Goal: Transaction & Acquisition: Download file/media

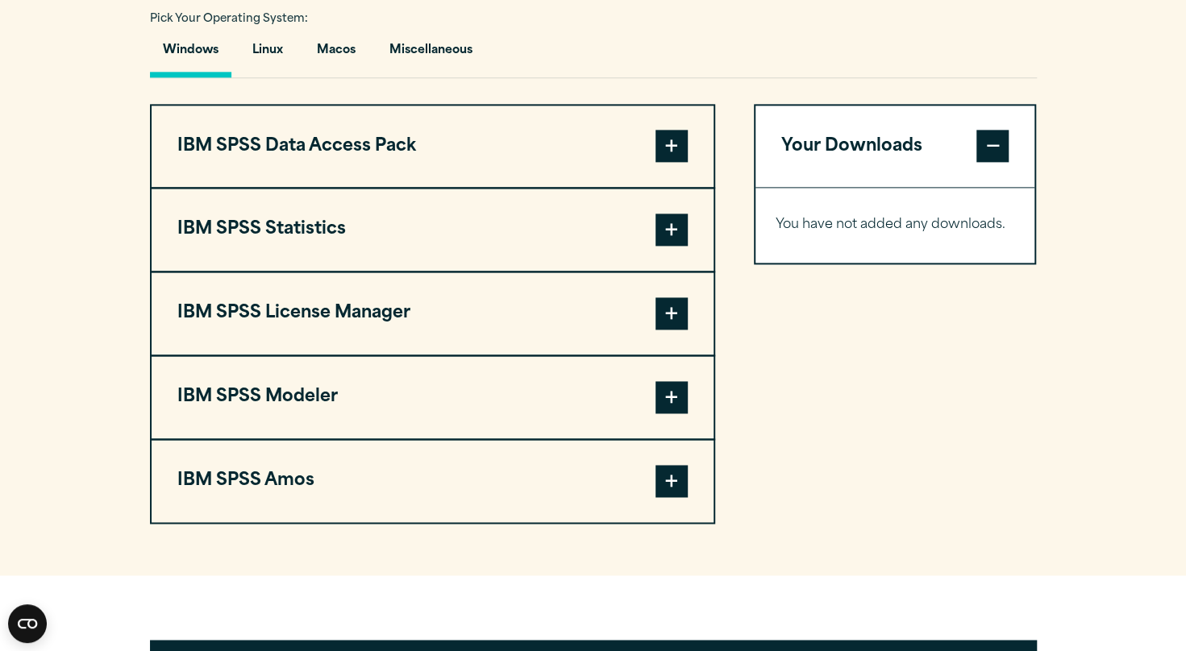
scroll to position [1198, 0]
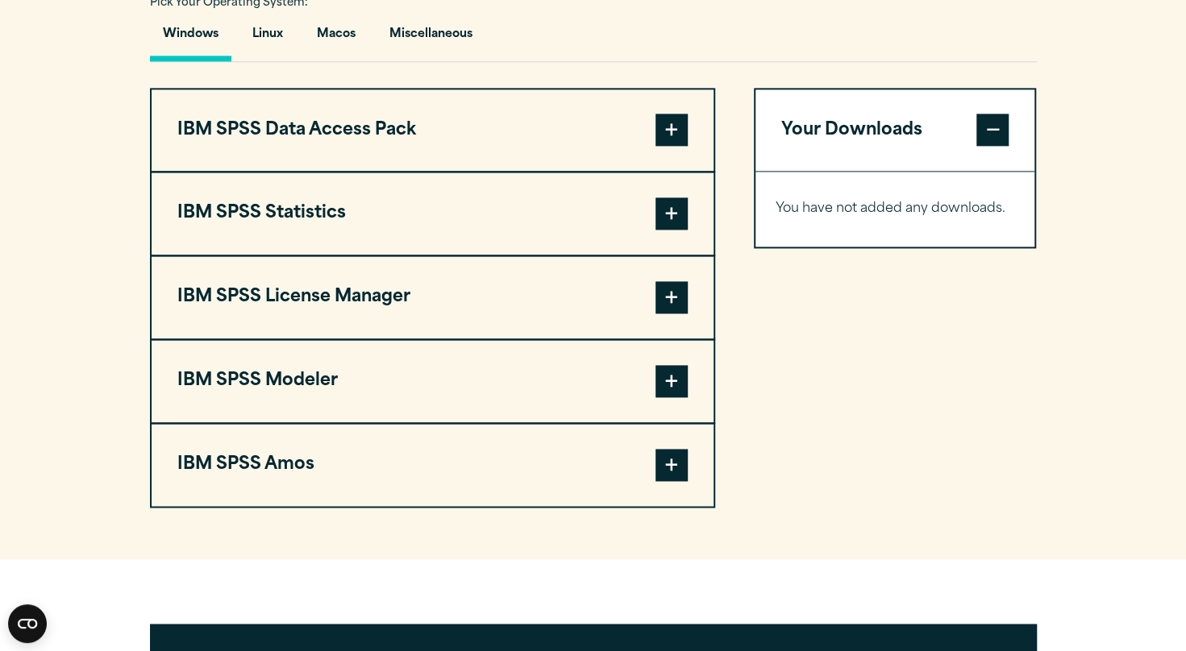
click at [675, 230] on span at bounding box center [671, 213] width 32 height 32
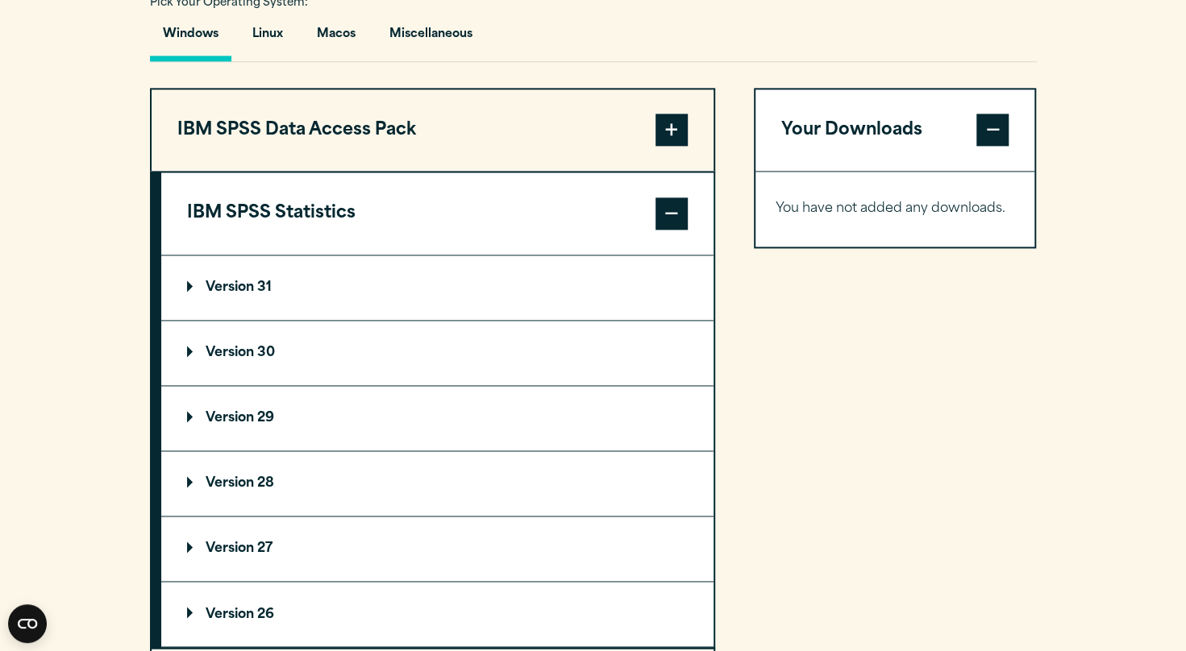
click at [277, 319] on summary "Version 31" at bounding box center [437, 288] width 552 height 64
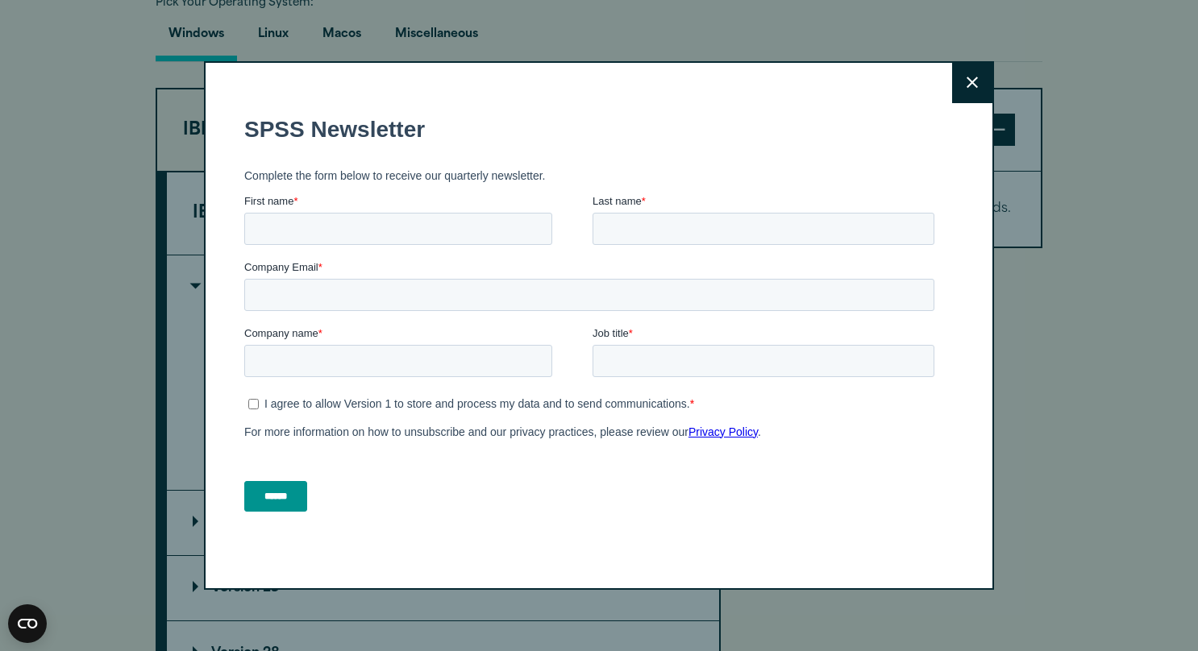
click at [970, 77] on icon at bounding box center [971, 83] width 11 height 12
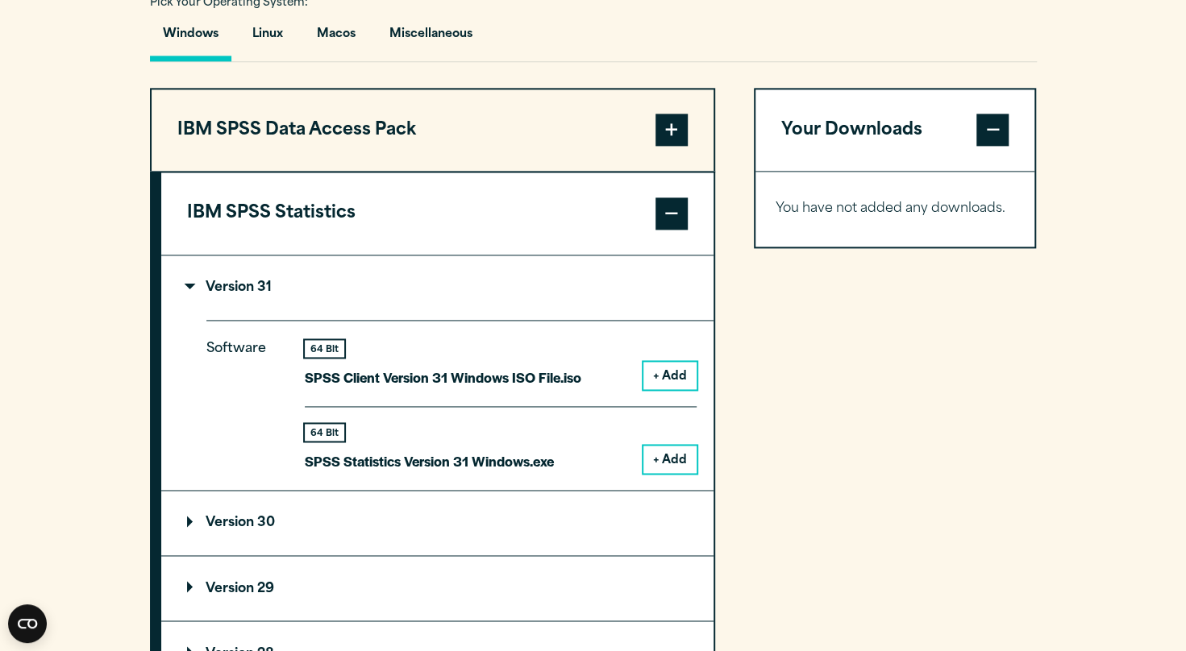
click at [283, 551] on summary "Version 30" at bounding box center [437, 523] width 552 height 64
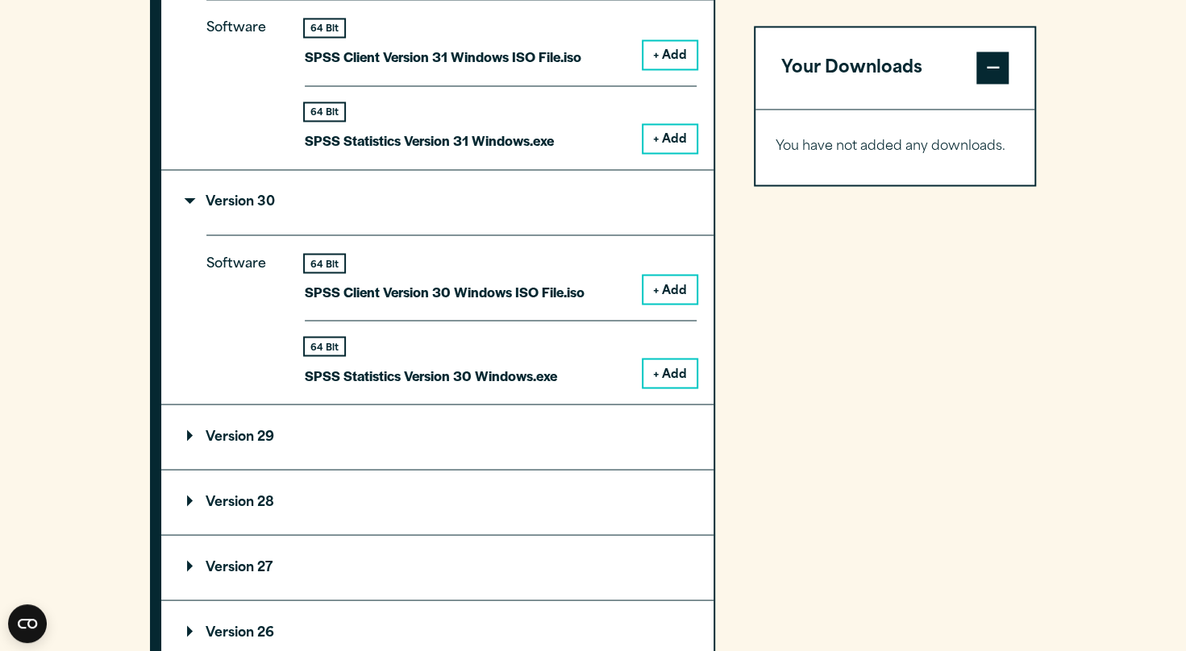
scroll to position [1524, 0]
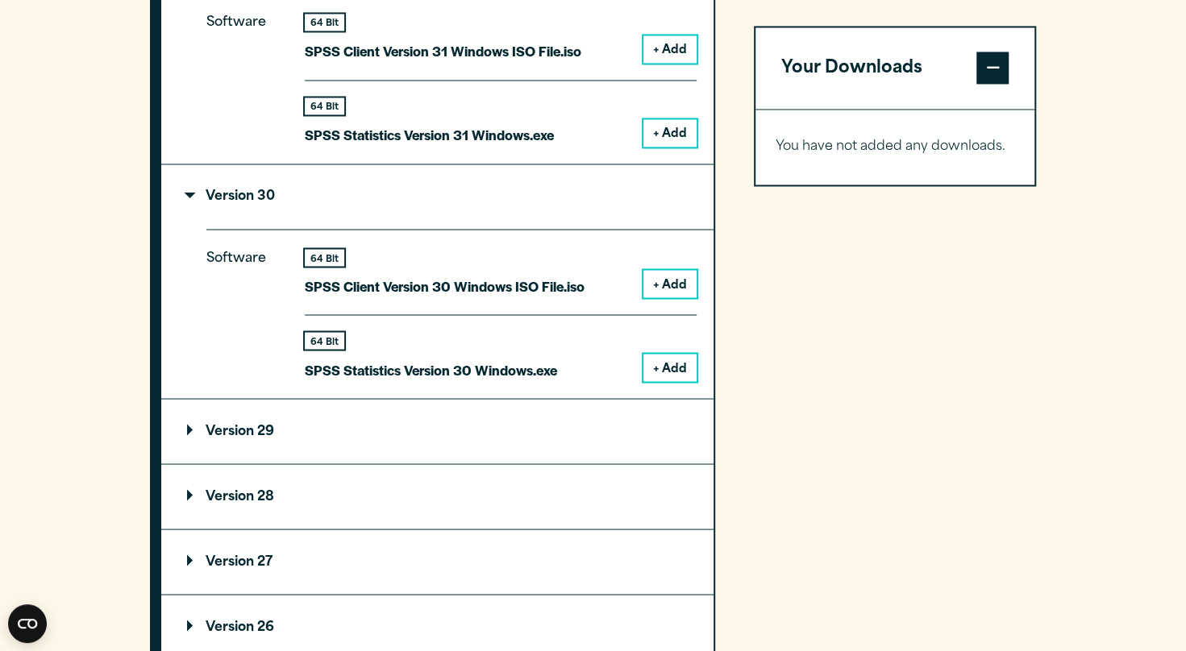
click at [680, 381] on button "+ Add" at bounding box center [669, 367] width 53 height 27
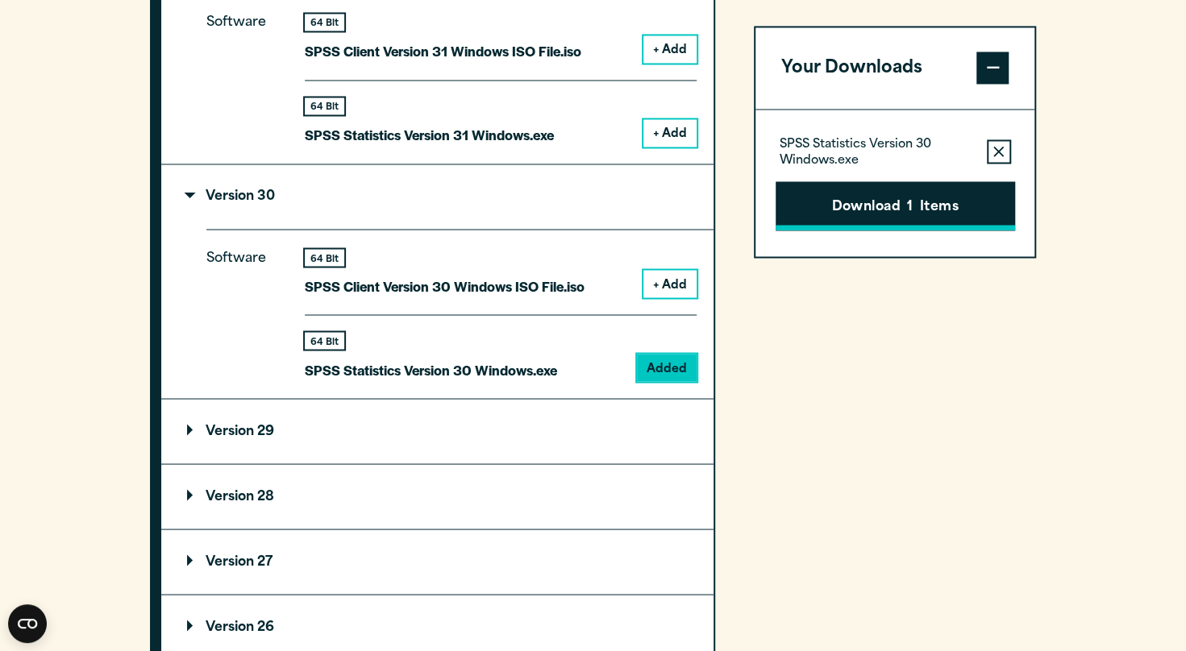
click at [890, 214] on button "Download 1 Items" at bounding box center [894, 206] width 239 height 50
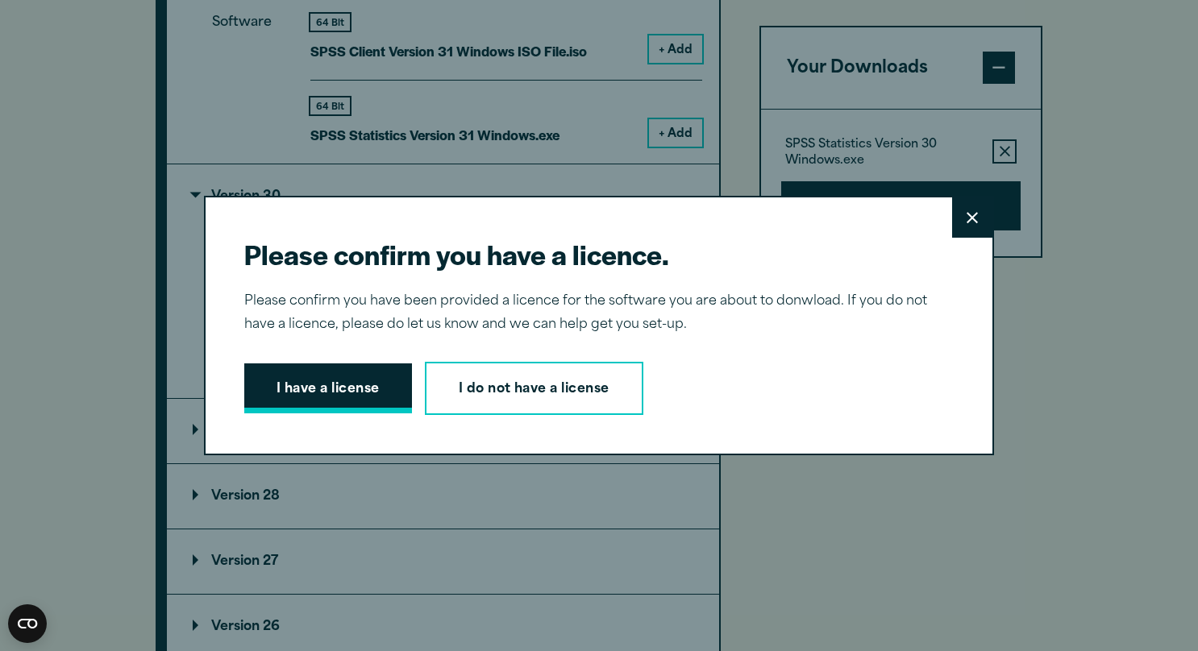
click at [375, 400] on button "I have a license" at bounding box center [328, 389] width 168 height 50
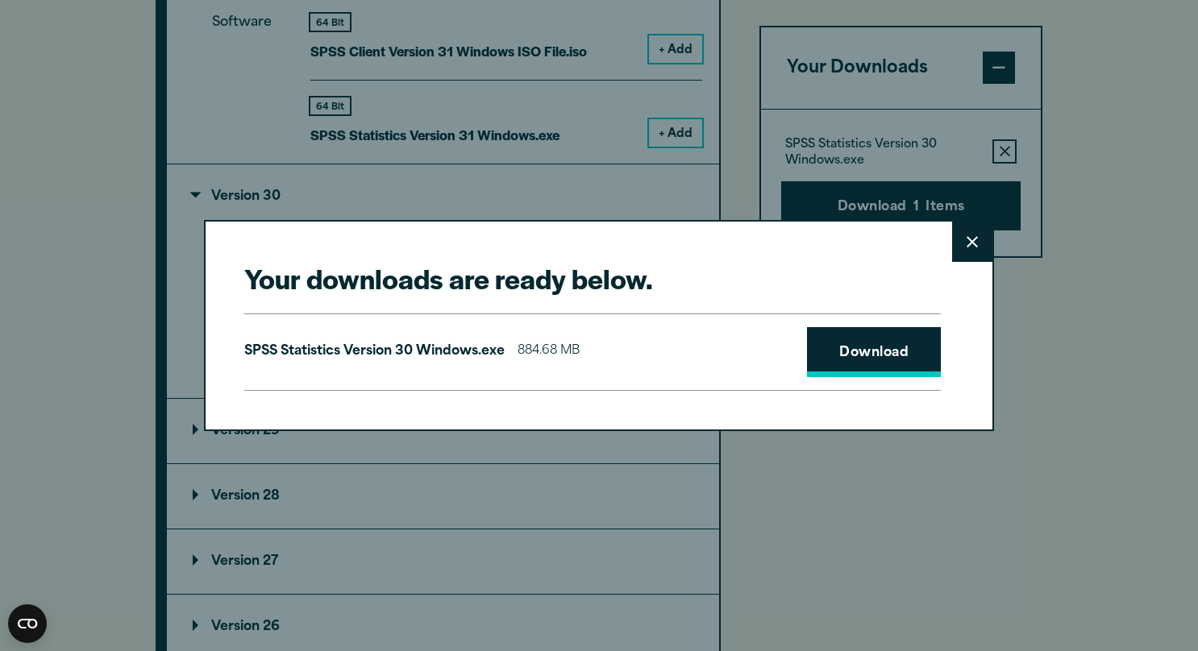
click at [860, 363] on link "Download" at bounding box center [874, 352] width 134 height 50
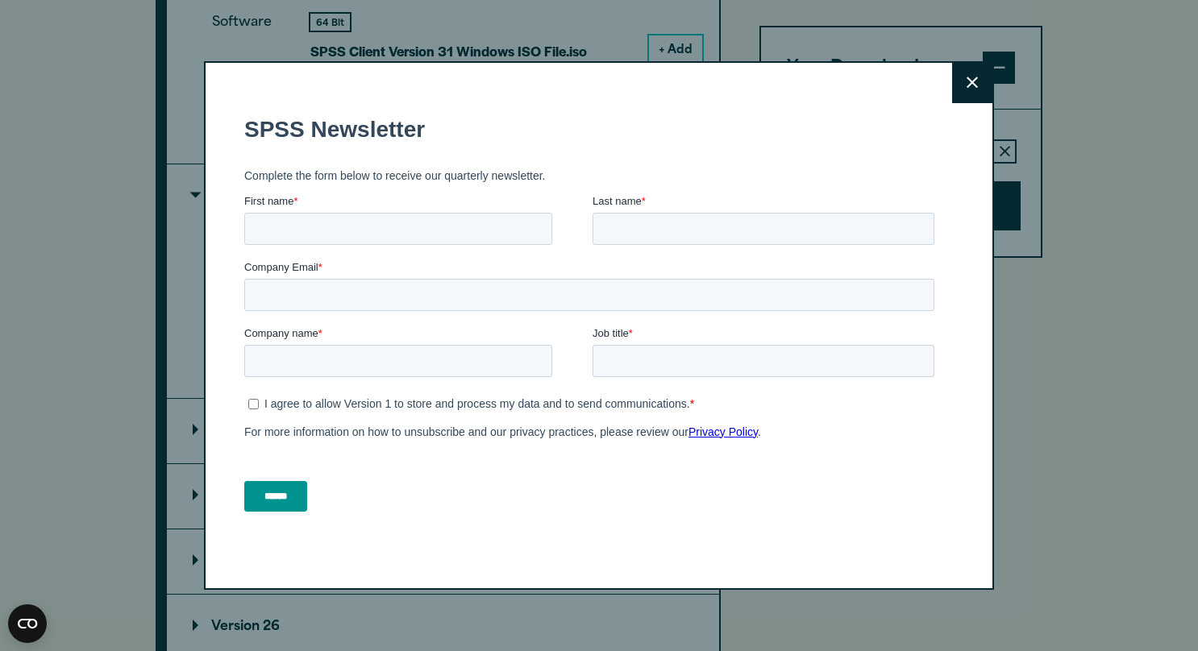
click at [970, 74] on button "Close" at bounding box center [972, 83] width 40 height 40
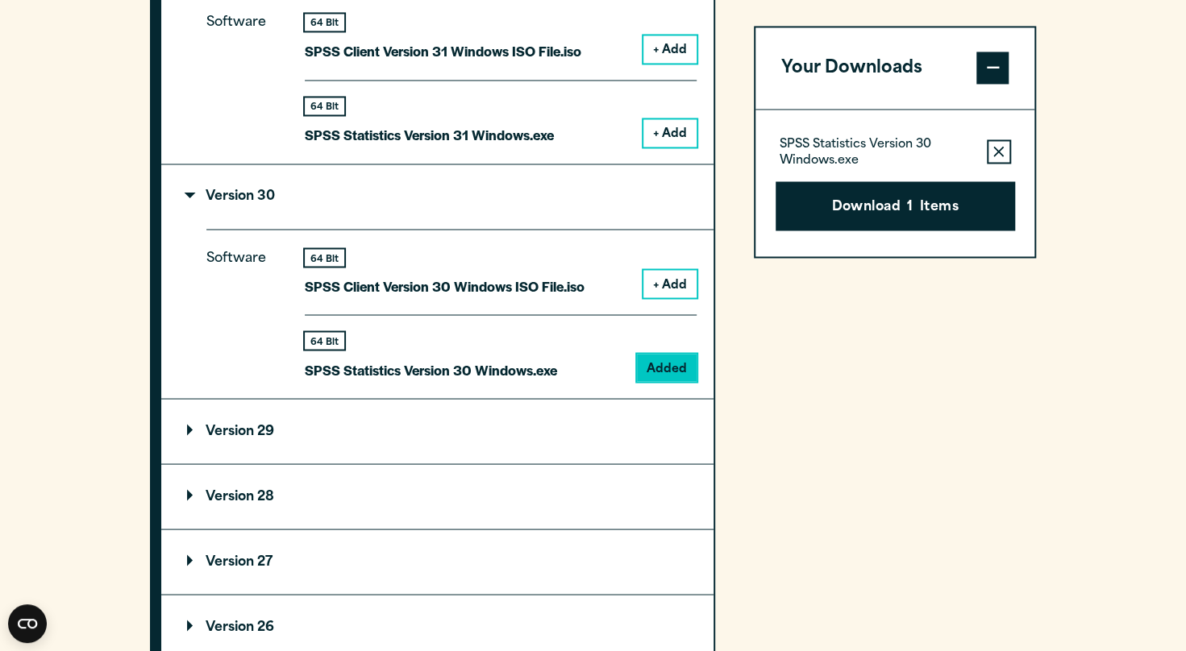
click at [1117, 49] on section "Select your software downloads Use the table below to find and navigate to your…" at bounding box center [593, 213] width 1186 height 1503
drag, startPoint x: 1109, startPoint y: 2, endPoint x: 832, endPoint y: 426, distance: 505.9
click at [832, 426] on div "Your Downloads SPSS Statistics Version 30 Windows.exe Remove this item from you…" at bounding box center [895, 337] width 283 height 1152
